Goal: Book appointment/travel/reservation

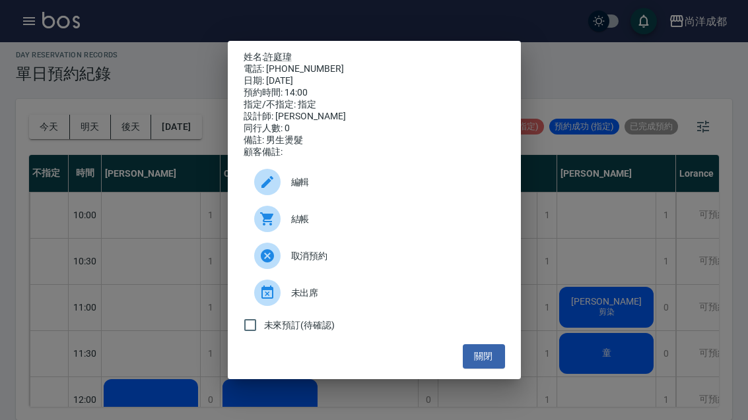
scroll to position [214, 56]
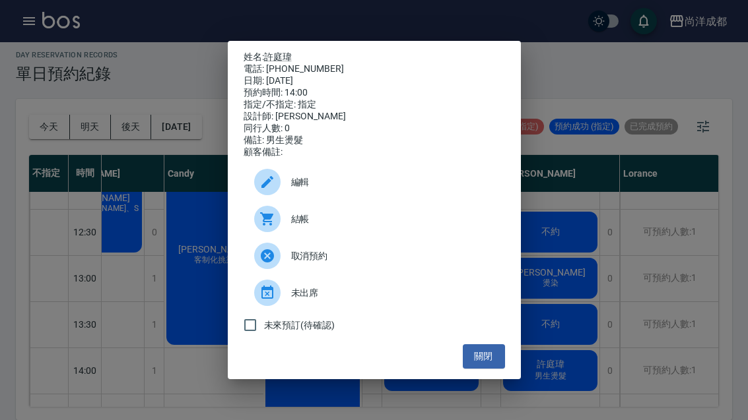
click at [479, 362] on button "關閉" at bounding box center [484, 356] width 42 height 24
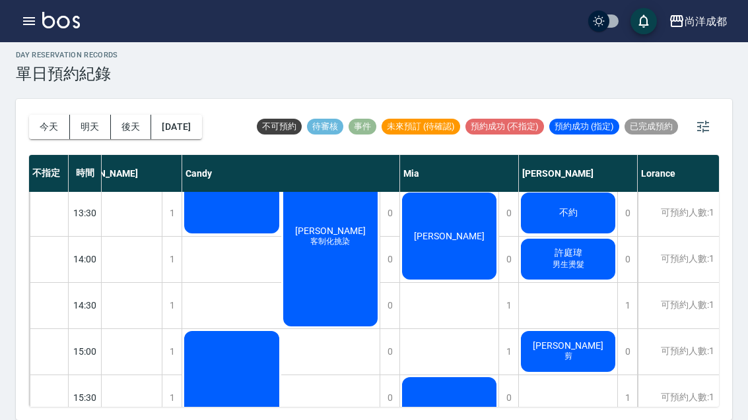
scroll to position [327, 39]
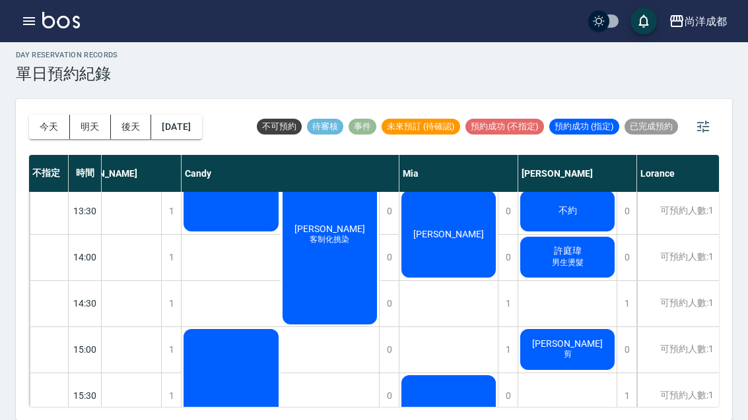
click at [161, 141] on div "[PERSON_NAME] 剪" at bounding box center [112, 95] width 98 height 91
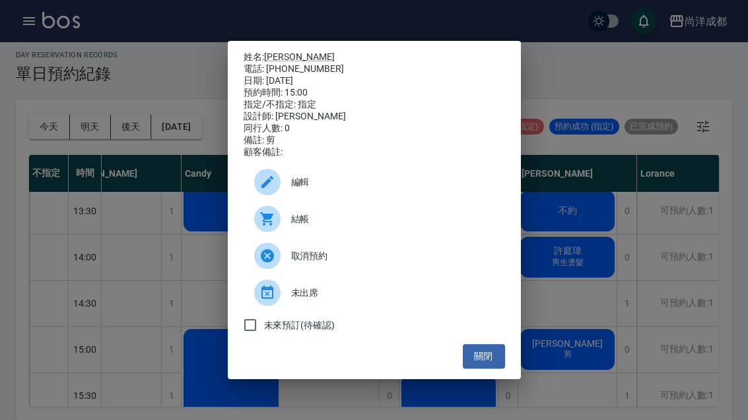
click at [492, 365] on button "關閉" at bounding box center [484, 356] width 42 height 24
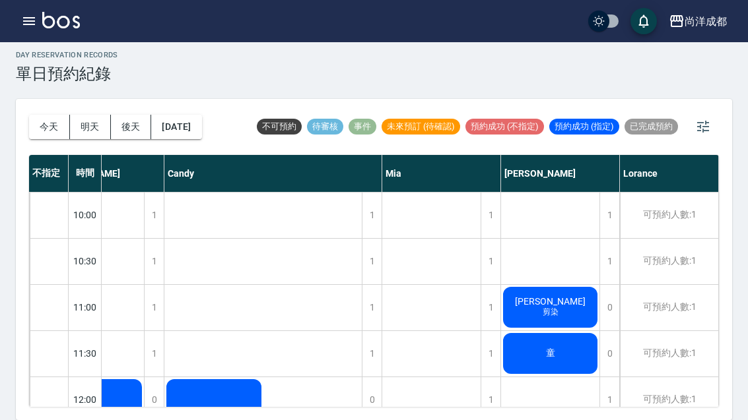
scroll to position [0, 56]
click at [49, 115] on button "今天" at bounding box center [49, 127] width 41 height 24
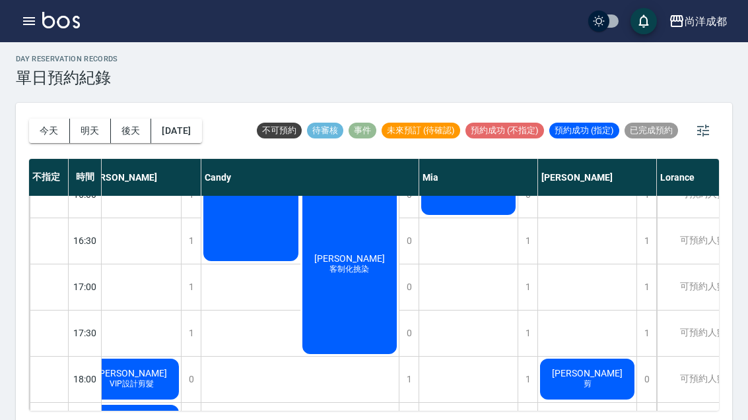
scroll to position [577, 23]
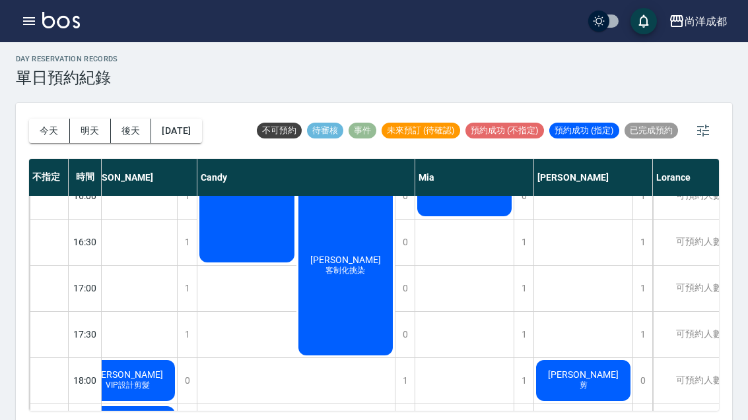
click at [48, 135] on button "今天" at bounding box center [49, 131] width 41 height 24
click at [52, 129] on button "今天" at bounding box center [49, 131] width 41 height 24
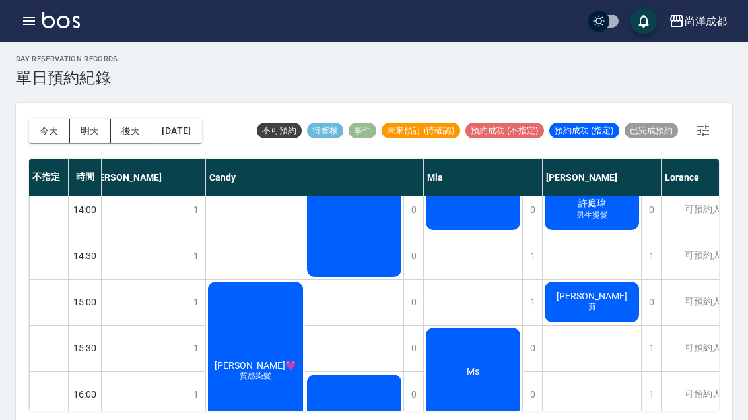
scroll to position [380, 15]
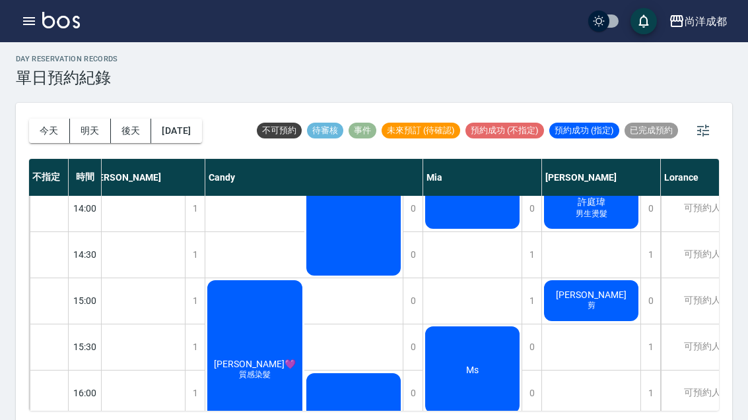
click at [649, 395] on div "1" at bounding box center [650, 394] width 20 height 46
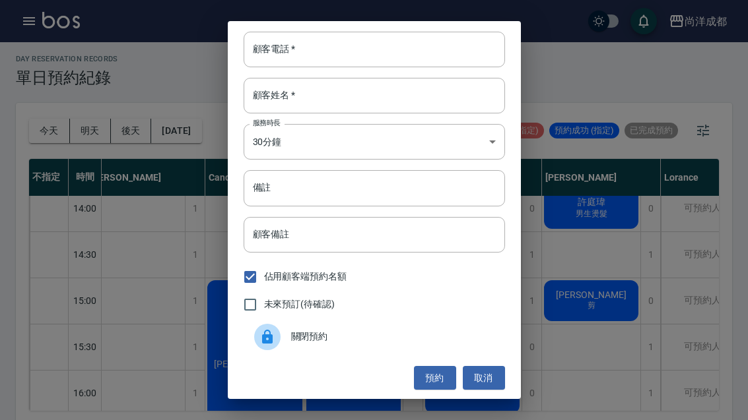
click at [394, 67] on input "顧客電話   *" at bounding box center [374, 50] width 261 height 36
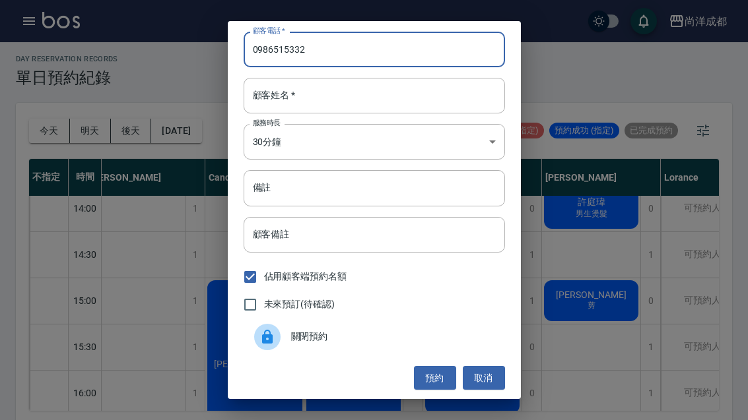
type input "0986515332"
click at [329, 114] on input "顧客姓名   *" at bounding box center [374, 96] width 261 height 36
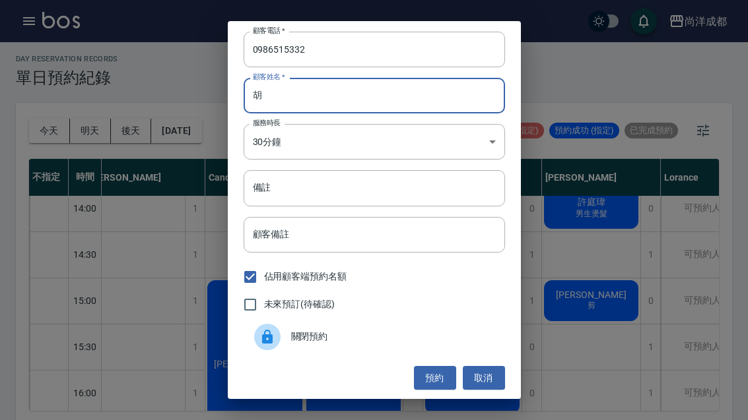
type input "胡"
click at [327, 199] on input "備註" at bounding box center [374, 188] width 261 height 36
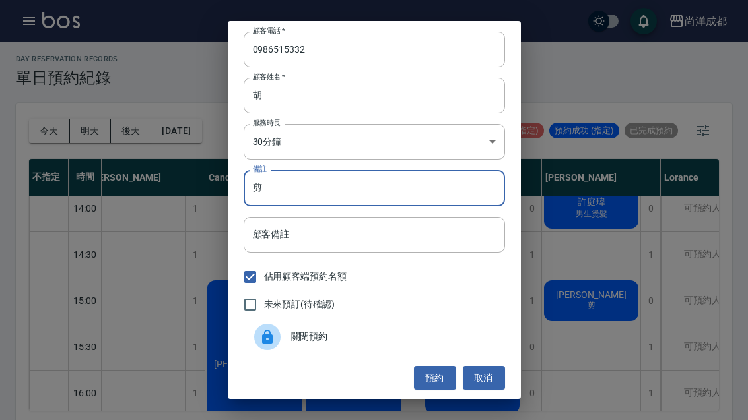
type input "剪"
click at [443, 391] on button "預約" at bounding box center [435, 378] width 42 height 24
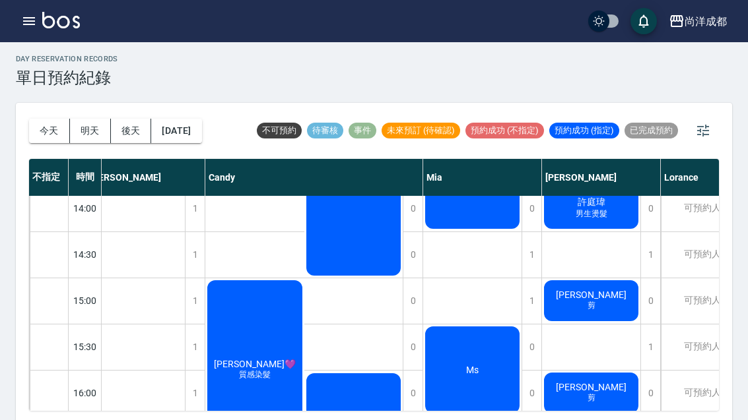
click at [174, 41] on span "[PERSON_NAME]" at bounding box center [136, 35] width 76 height 11
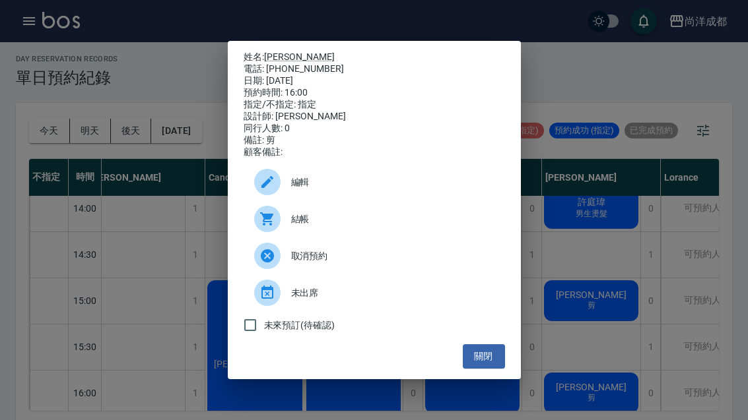
click at [269, 263] on icon at bounding box center [267, 255] width 13 height 13
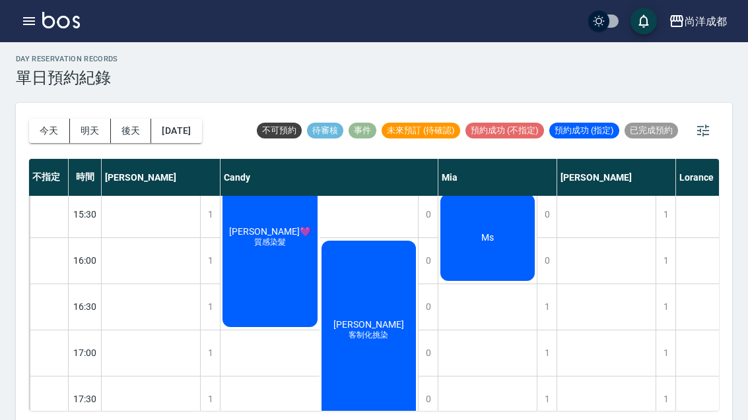
scroll to position [513, 0]
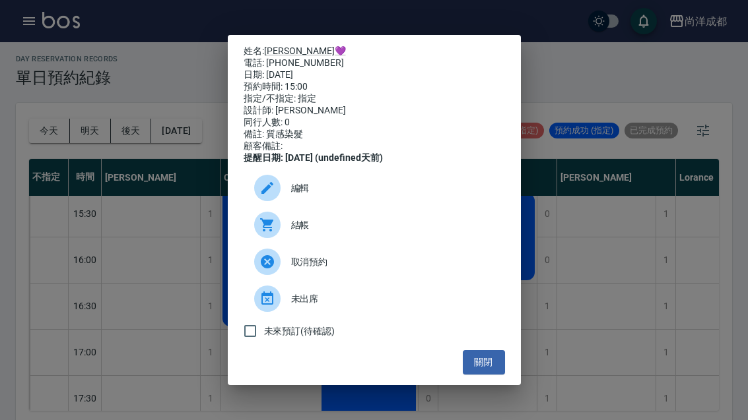
click at [494, 375] on button "關閉" at bounding box center [484, 362] width 42 height 24
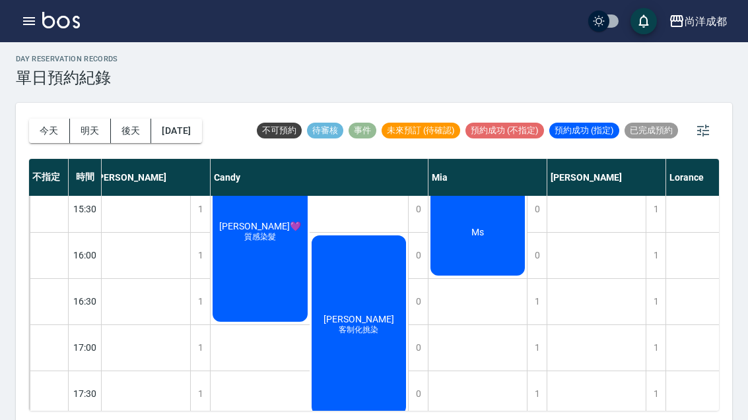
scroll to position [515, 10]
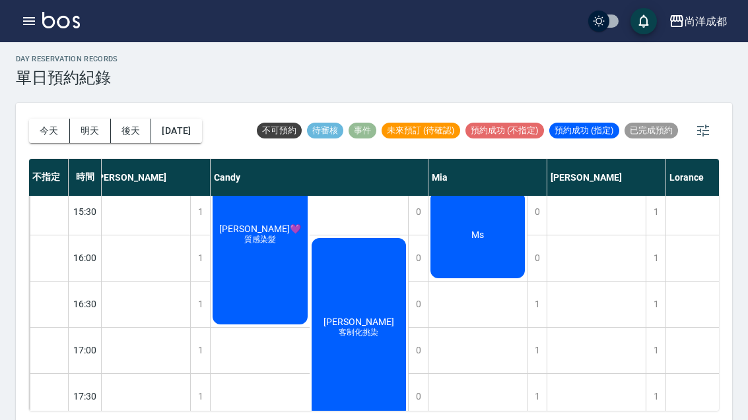
click at [359, 143] on div "[PERSON_NAME] 客制化挑染" at bounding box center [359, 50] width 99 height 183
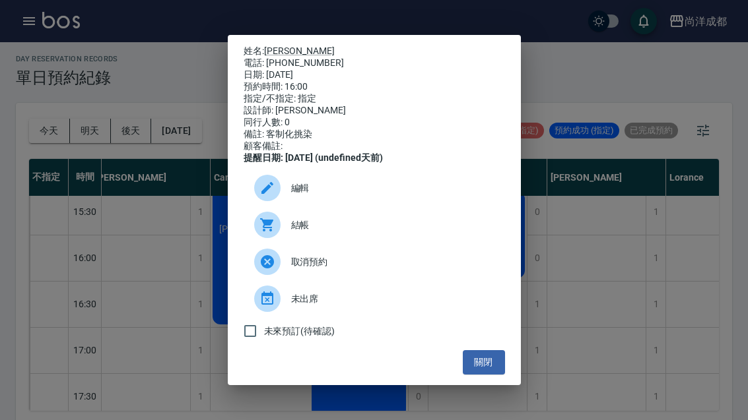
click at [123, 255] on div "姓名: [PERSON_NAME] 電話: [PHONE_NUMBER] 日期: [DATE] 預約時間: 16:00 指定/不指定: 指定 設計師: [PE…" at bounding box center [374, 210] width 748 height 420
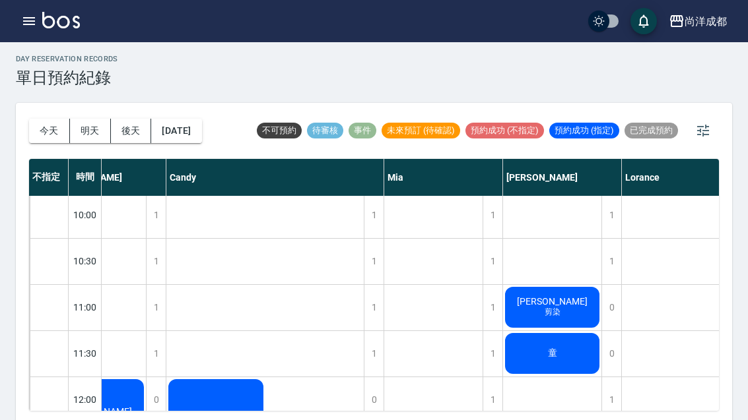
scroll to position [1, 54]
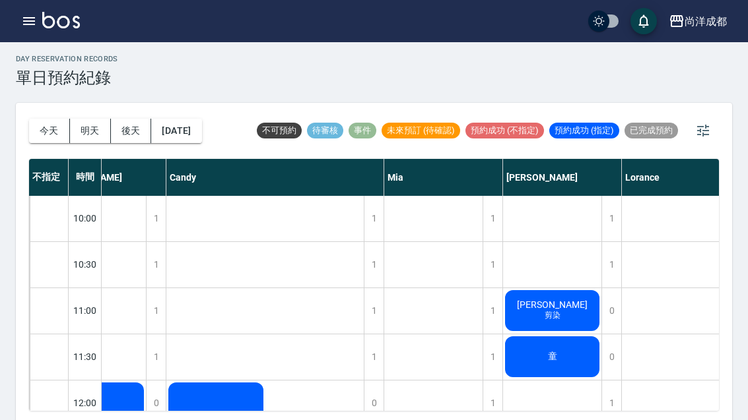
click at [146, 381] on div "童" at bounding box center [97, 426] width 98 height 91
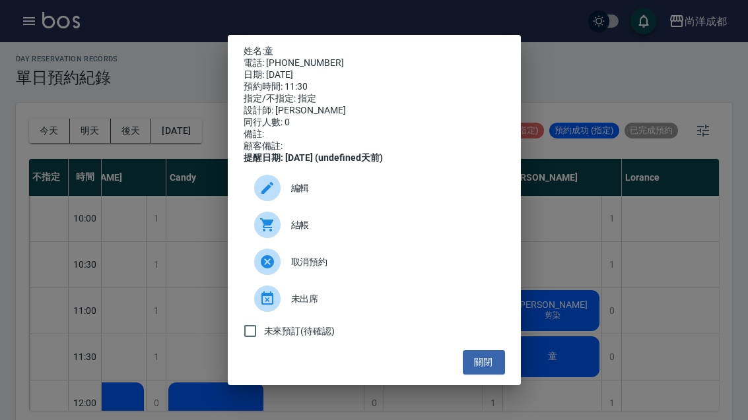
click at [553, 392] on div "姓名: 童 電話: [PHONE_NUMBER] 日期: [DATE] 預約時間: 11:30 指定/不指定: 指定 設計師: [PERSON_NAME] 同…" at bounding box center [374, 210] width 748 height 420
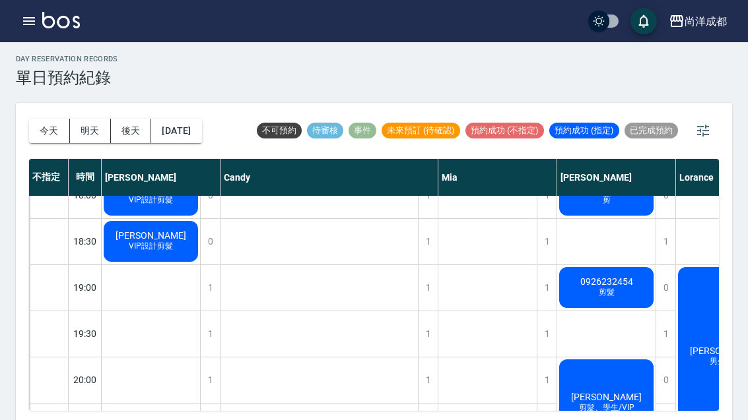
scroll to position [763, 0]
click at [185, 128] on button "[DATE]" at bounding box center [176, 131] width 50 height 24
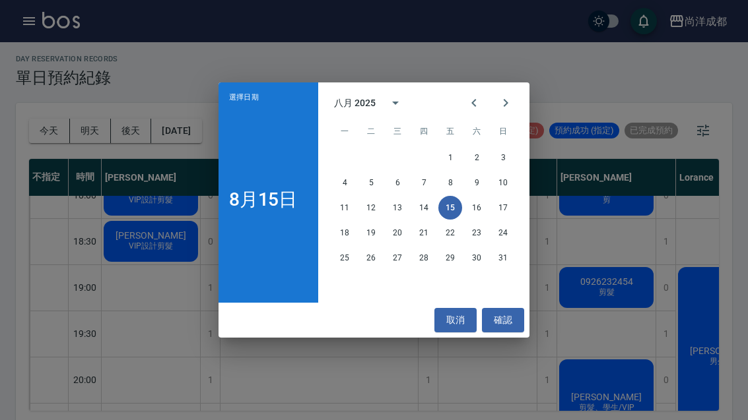
click at [341, 270] on button "25" at bounding box center [345, 258] width 24 height 24
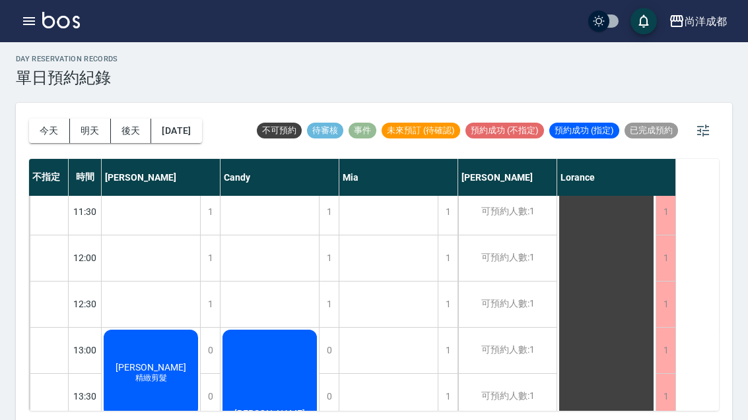
scroll to position [150, 0]
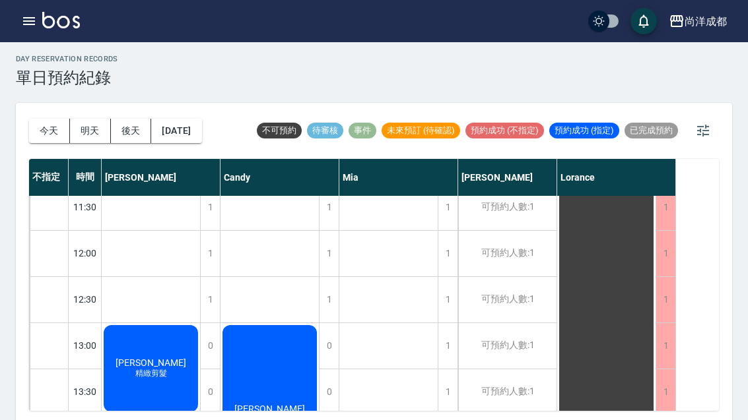
click at [504, 346] on div "可預約人數:1" at bounding box center [507, 346] width 98 height 46
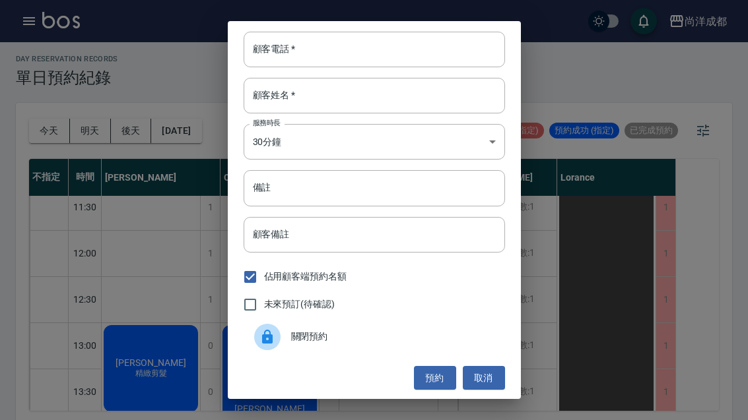
click at [351, 67] on input "顧客電話   *" at bounding box center [374, 50] width 261 height 36
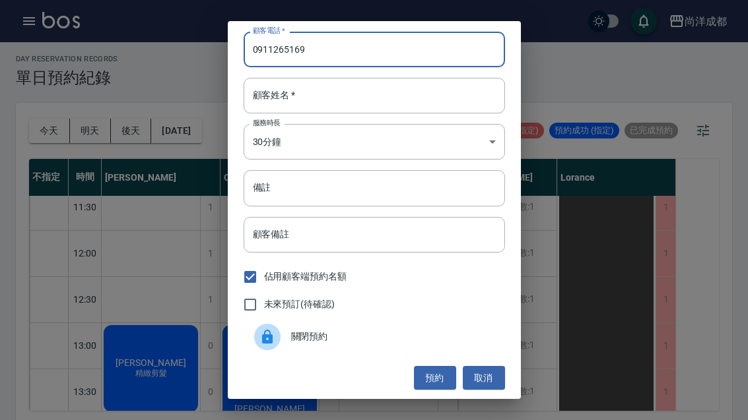
type input "0911265169"
click at [366, 106] on input "顧客姓名   *" at bounding box center [374, 96] width 261 height 36
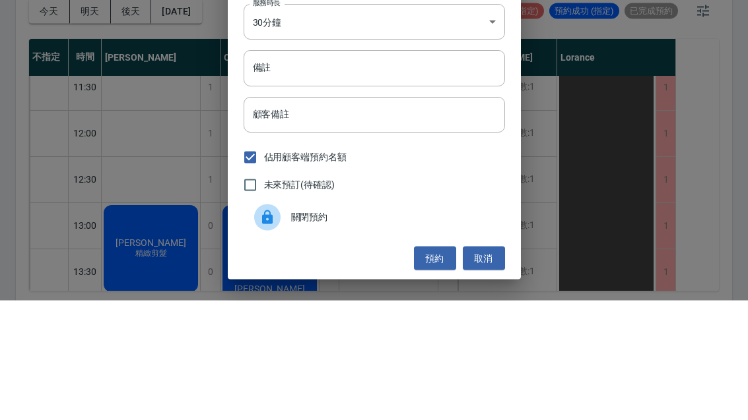
type input "蘇"
click at [284, 217] on div "顧客備註 顧客備註" at bounding box center [374, 235] width 261 height 36
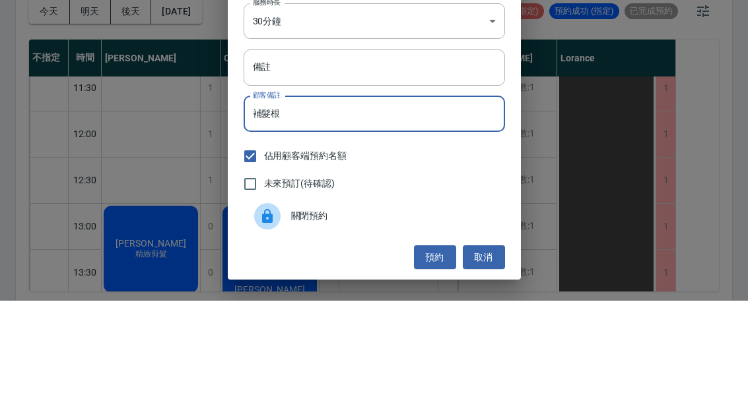
scroll to position [46, 0]
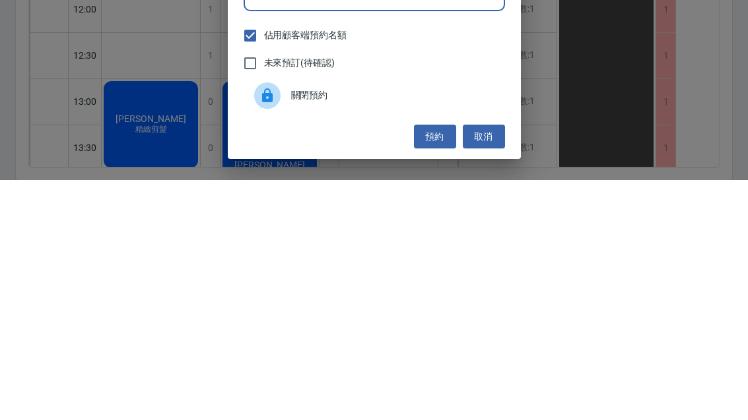
type input "補髮根"
click at [434, 365] on button "預約" at bounding box center [435, 377] width 42 height 24
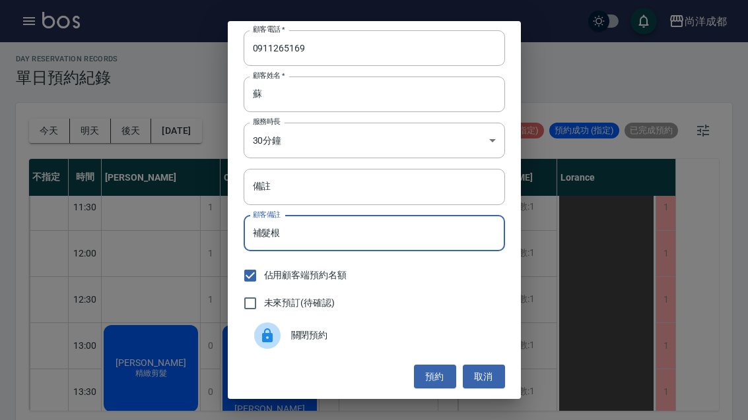
scroll to position [0, 0]
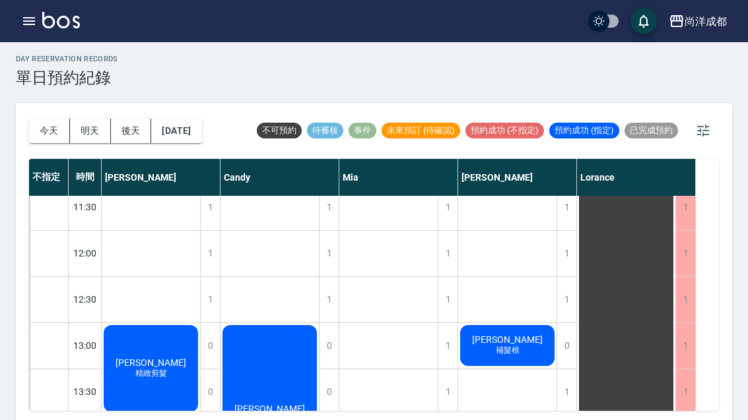
click at [32, 132] on button "今天" at bounding box center [49, 131] width 41 height 24
click at [32, 131] on div at bounding box center [374, 210] width 748 height 420
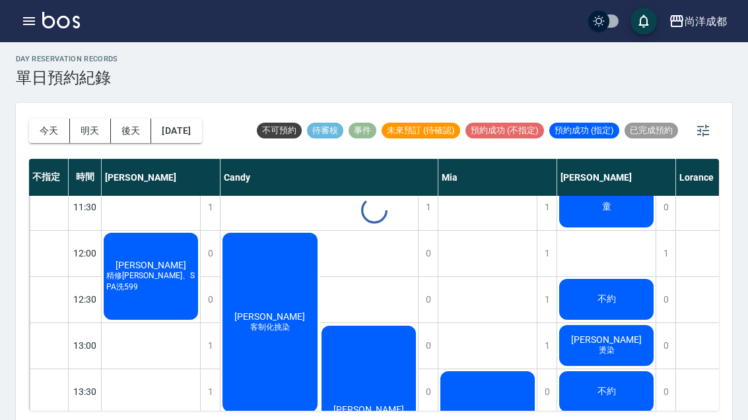
click at [42, 143] on div "[DATE] [DATE] [DATE] [DATE]" at bounding box center [115, 131] width 173 height 56
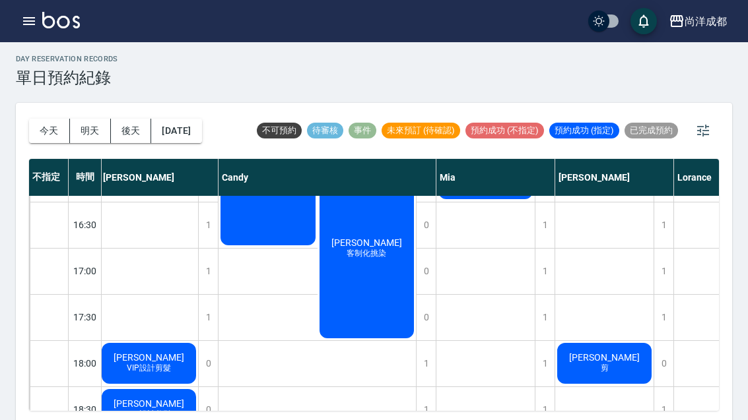
scroll to position [595, 3]
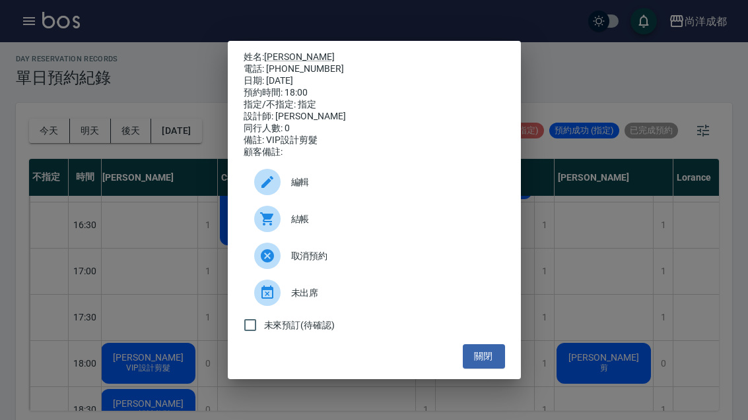
click at [496, 369] on button "關閉" at bounding box center [484, 356] width 42 height 24
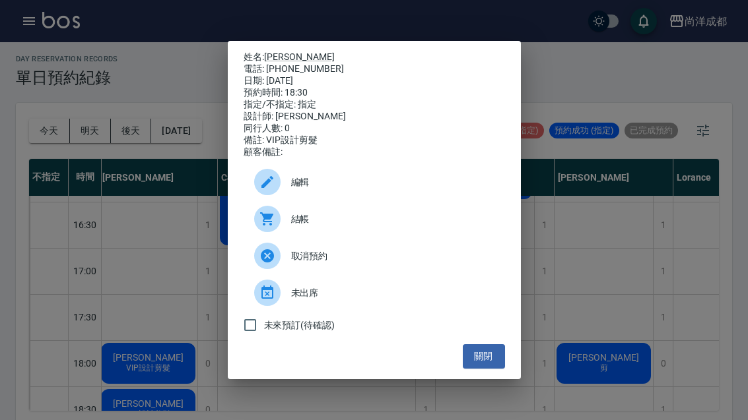
click at [484, 369] on button "關閉" at bounding box center [484, 356] width 42 height 24
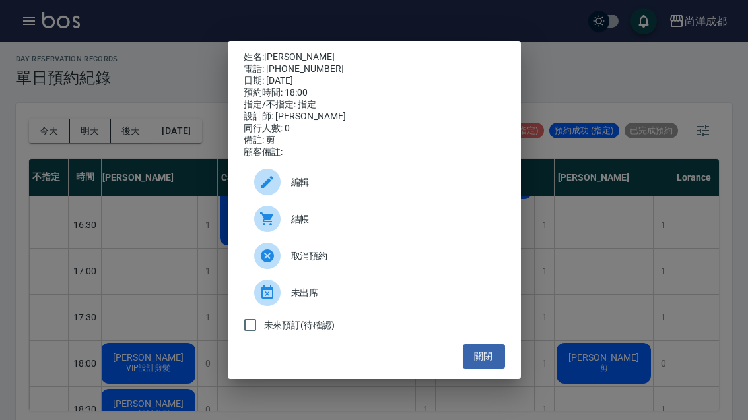
scroll to position [1, 0]
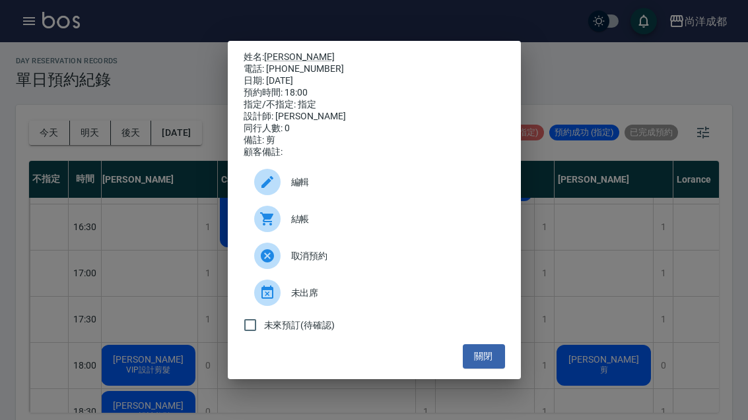
click at [137, 321] on div "姓名: [PERSON_NAME] 電話: [PHONE_NUMBER] 日期: [DATE] 預約時間: 18:00 指定/不指定: 指定 設計師: [PE…" at bounding box center [374, 210] width 748 height 420
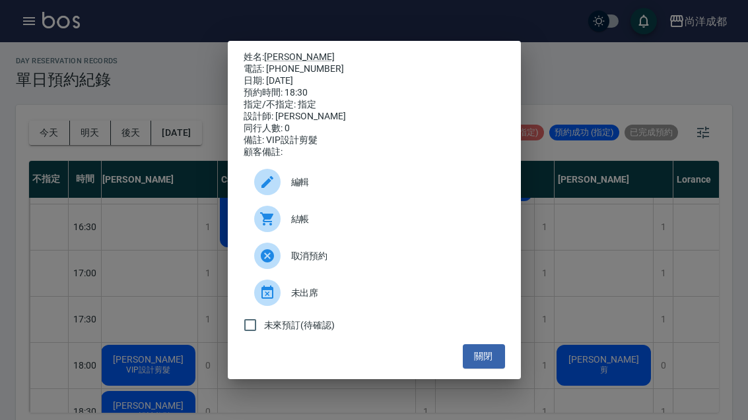
click at [176, 218] on div "姓名: [PERSON_NAME] 電話: [PHONE_NUMBER] 日期: [DATE] 預約時間: 18:30 指定/不指定: 指定 設計師: [PE…" at bounding box center [374, 210] width 748 height 420
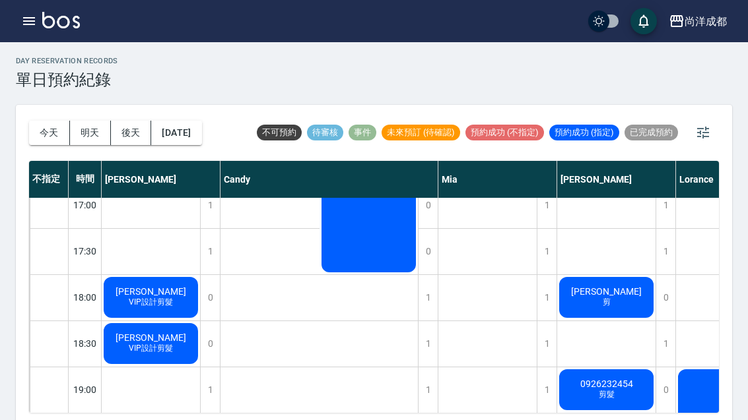
scroll to position [663, 0]
click at [91, 133] on button "明天" at bounding box center [90, 133] width 41 height 24
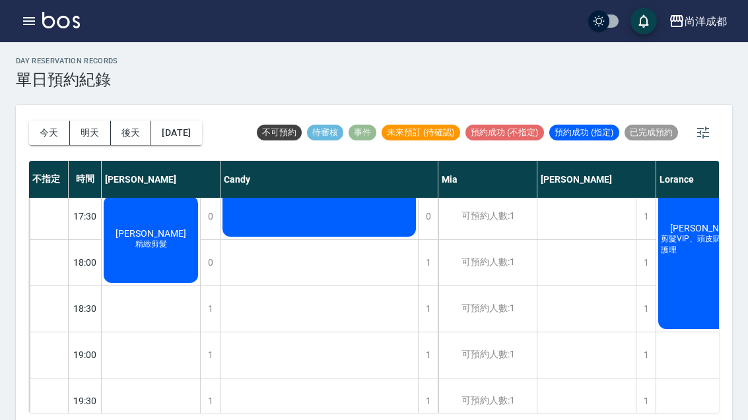
scroll to position [698, 0]
click at [47, 131] on button "今天" at bounding box center [49, 133] width 41 height 24
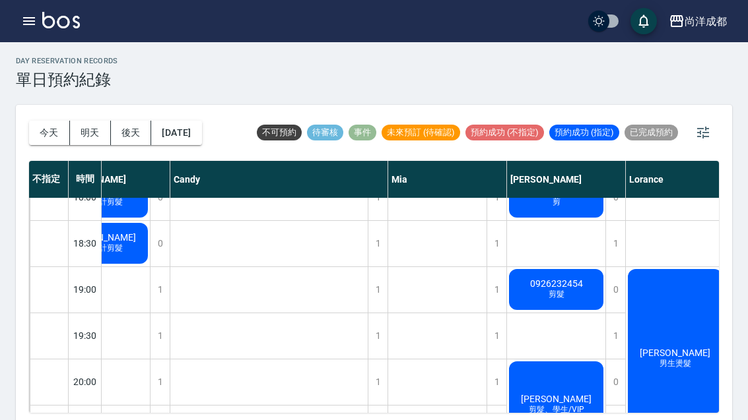
scroll to position [3, 0]
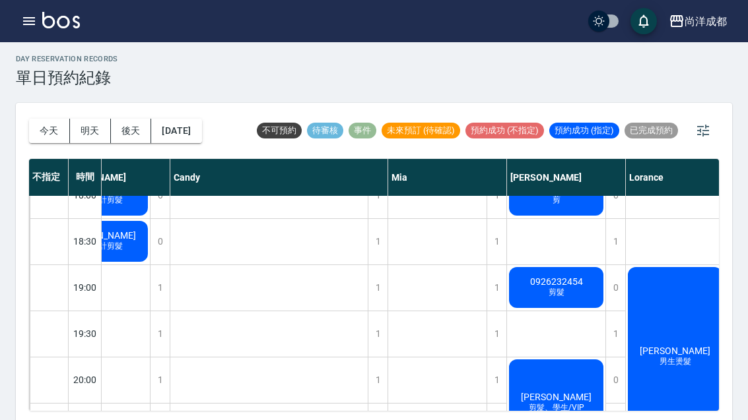
click at [42, 119] on button "今天" at bounding box center [49, 131] width 41 height 24
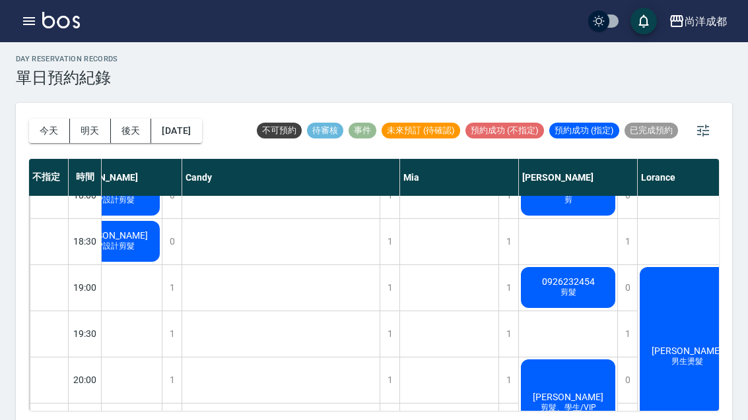
scroll to position [763, 37]
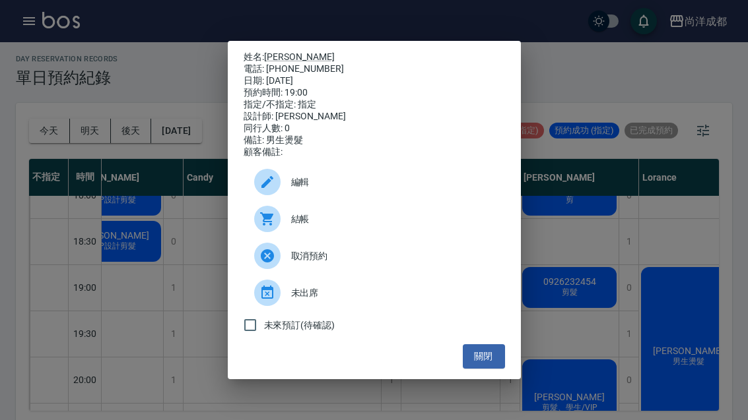
click at [484, 369] on button "關閉" at bounding box center [484, 356] width 42 height 24
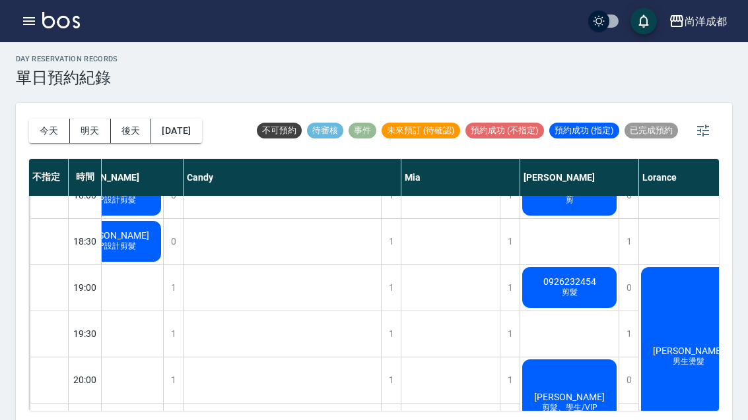
click at [46, 123] on button "今天" at bounding box center [49, 131] width 41 height 24
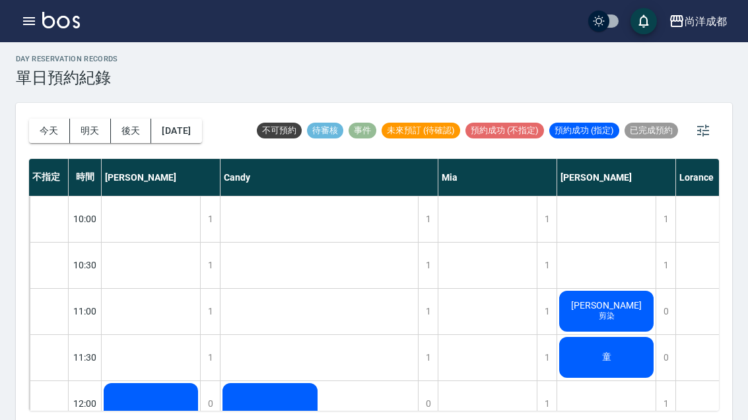
scroll to position [-1, 0]
click at [96, 133] on button "明天" at bounding box center [90, 131] width 41 height 24
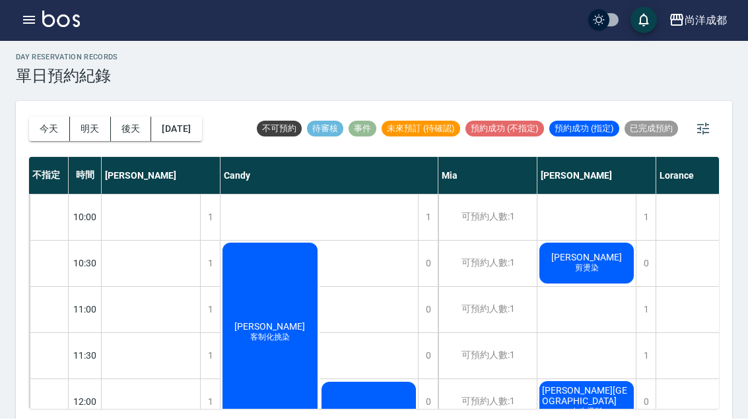
scroll to position [3, 0]
